Goal: Complete application form

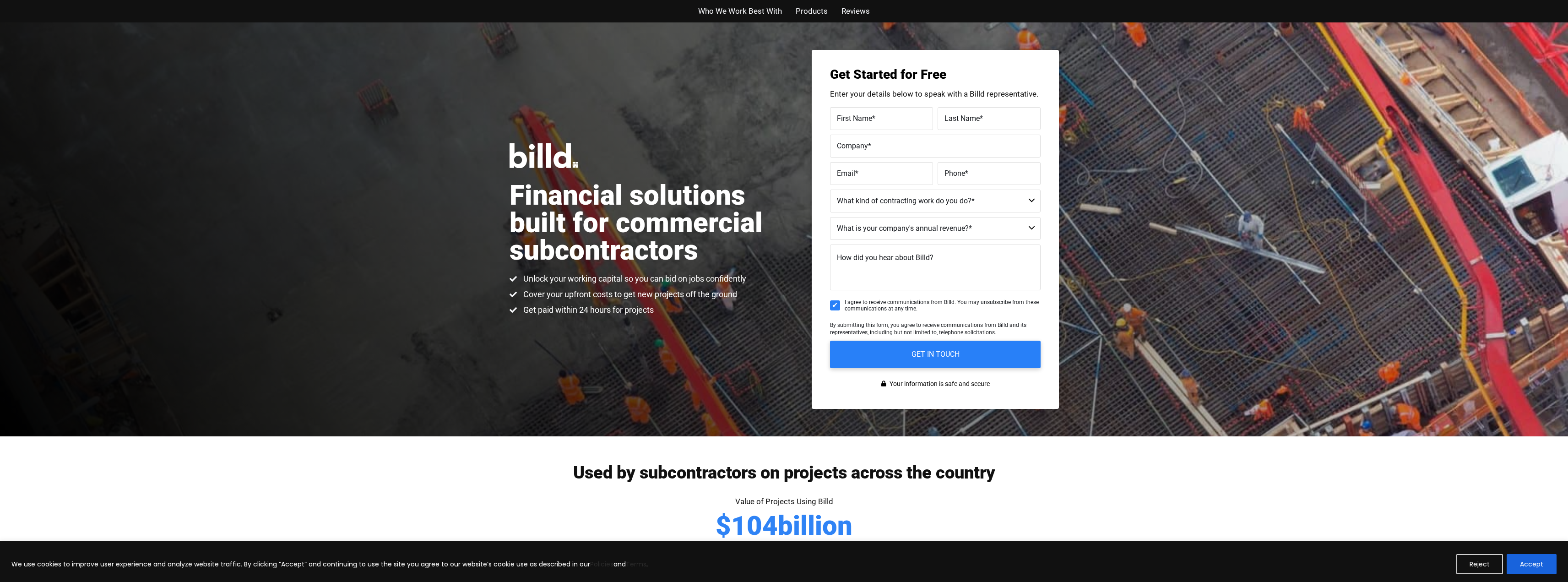
click at [897, 116] on label "First Name *" at bounding box center [882, 119] width 89 height 13
click at [897, 116] on input "First Name *" at bounding box center [882, 118] width 103 height 23
type input "Francisco"
type input "Campo"
type input "FX Construction llc"
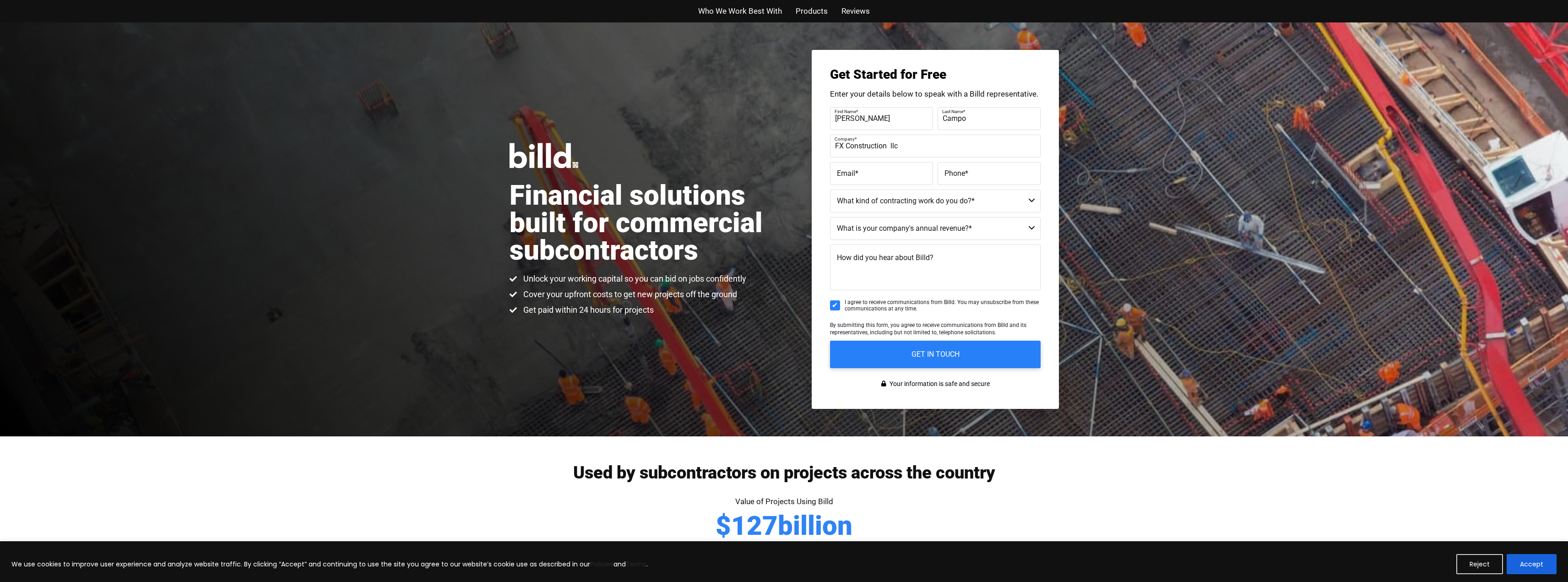
click at [897, 174] on label "Email *" at bounding box center [882, 174] width 89 height 13
click at [897, 174] on input "Email *" at bounding box center [882, 173] width 103 height 23
type input "Frank@fxconstructionllc.com"
click at [956, 177] on span "Phone" at bounding box center [955, 173] width 21 height 9
click at [956, 177] on input "Phone *" at bounding box center [989, 173] width 103 height 23
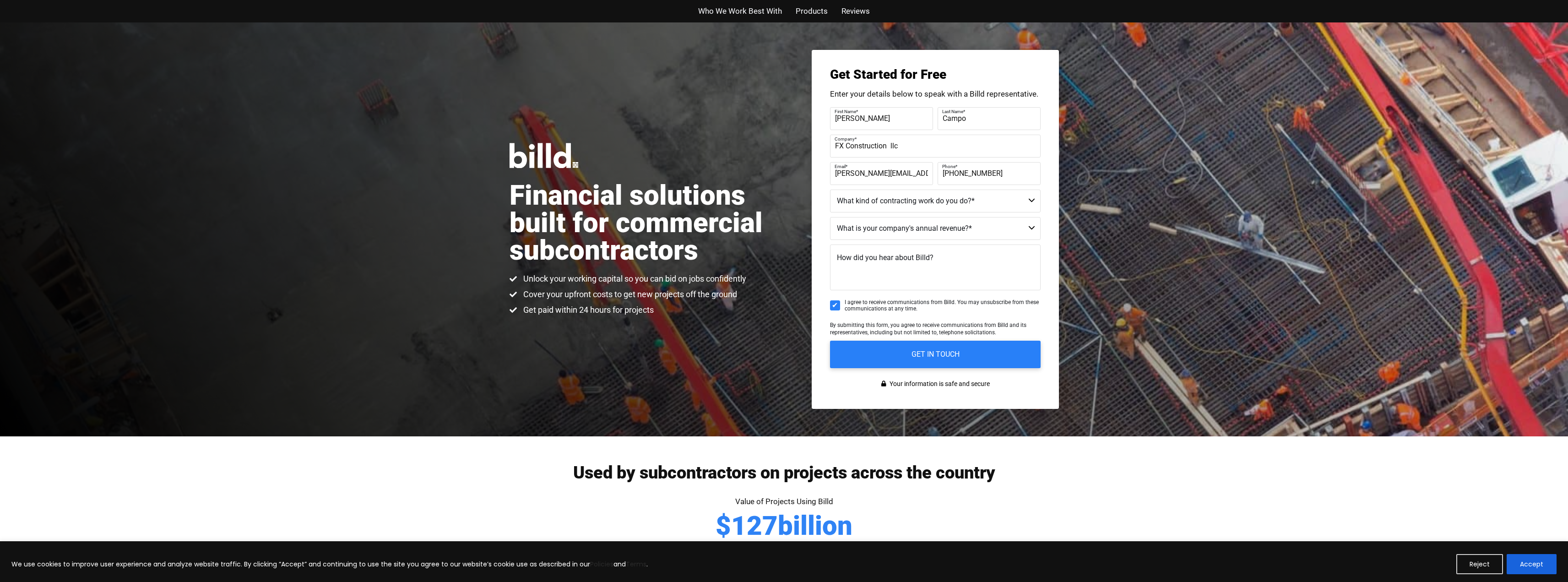
type input "(480) 203-5408"
click at [1025, 201] on select "Commercial Commercial and Residential Residential Not a Contractor" at bounding box center [935, 201] width 210 height 23
select select "Commercial and Residential"
click at [830, 190] on select "Commercial Commercial and Residential Residential Not a Contractor" at bounding box center [935, 201] width 210 height 23
click at [934, 228] on select "$40M + $25M - $40M $8M - $25M $4M - $8M $2M - $4M $1M - $2M Less than $1M" at bounding box center [935, 228] width 210 height 23
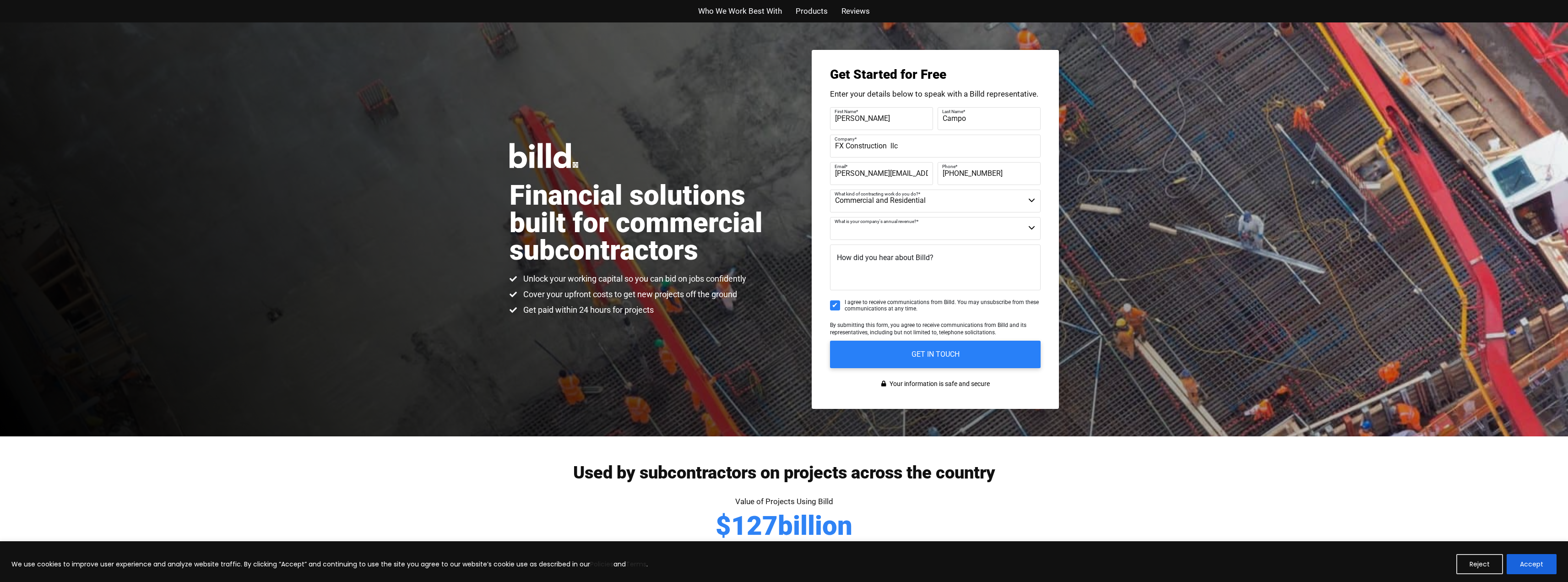
select select "$1M - $2M"
click at [830, 217] on select "$40M + $25M - $40M $8M - $25M $4M - $8M $2M - $4M $1M - $2M Less than $1M" at bounding box center [935, 228] width 210 height 23
click at [897, 263] on label "How did you hear about Billd?" at bounding box center [885, 258] width 97 height 13
click at [897, 263] on textarea "How did you hear about Billd?" at bounding box center [935, 267] width 210 height 46
type textarea "d"
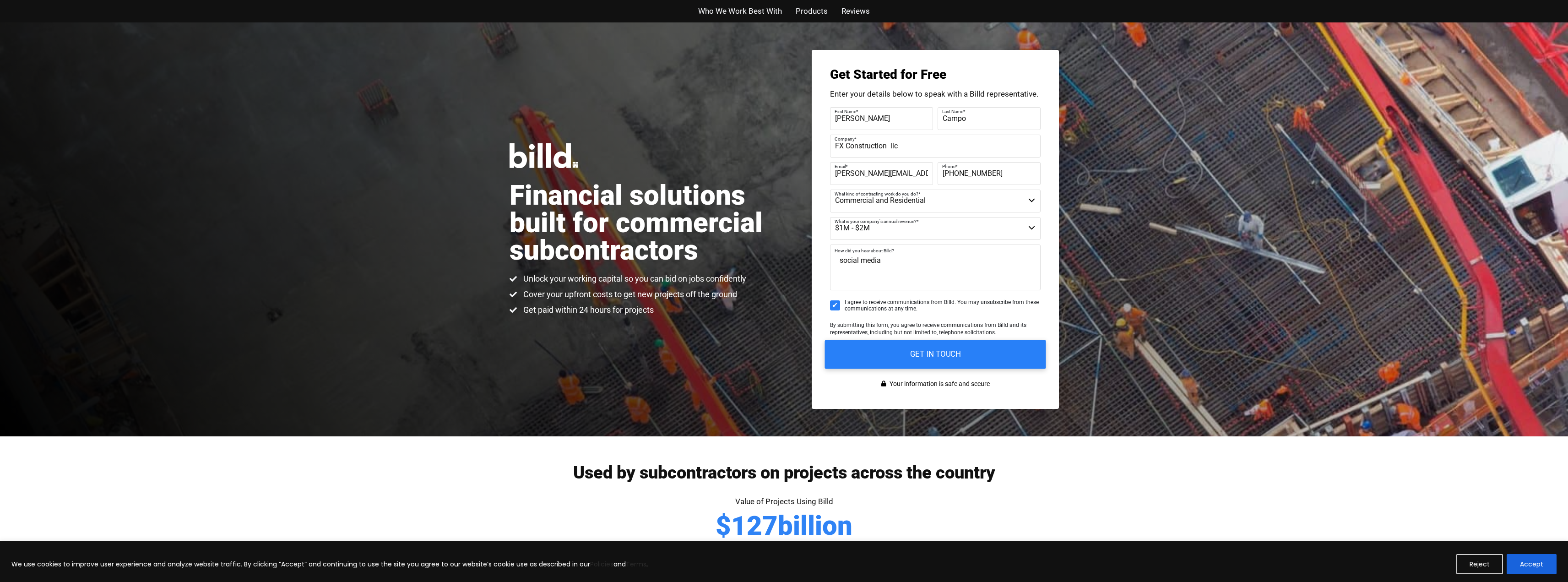
type textarea "social media"
click at [999, 356] on input "GET IN TOUCH" at bounding box center [935, 354] width 221 height 29
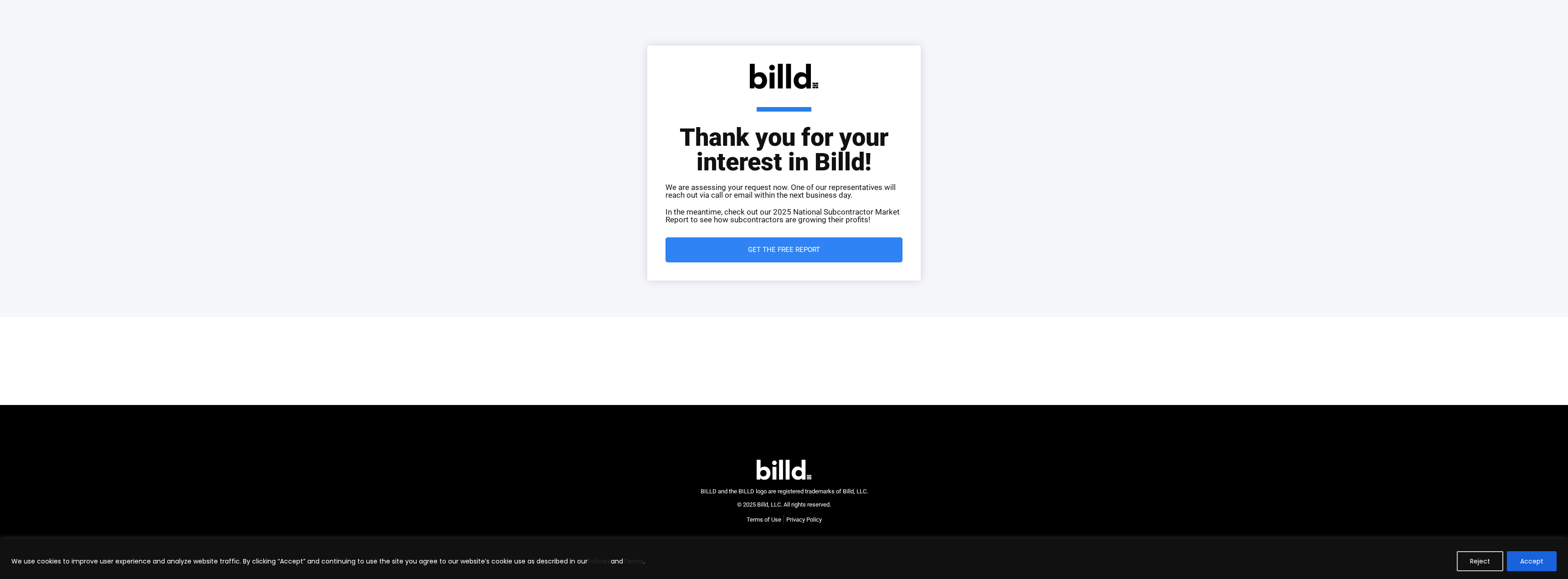
click at [774, 246] on span "Get the Free Report" at bounding box center [784, 249] width 72 height 7
